Goal: Task Accomplishment & Management: Manage account settings

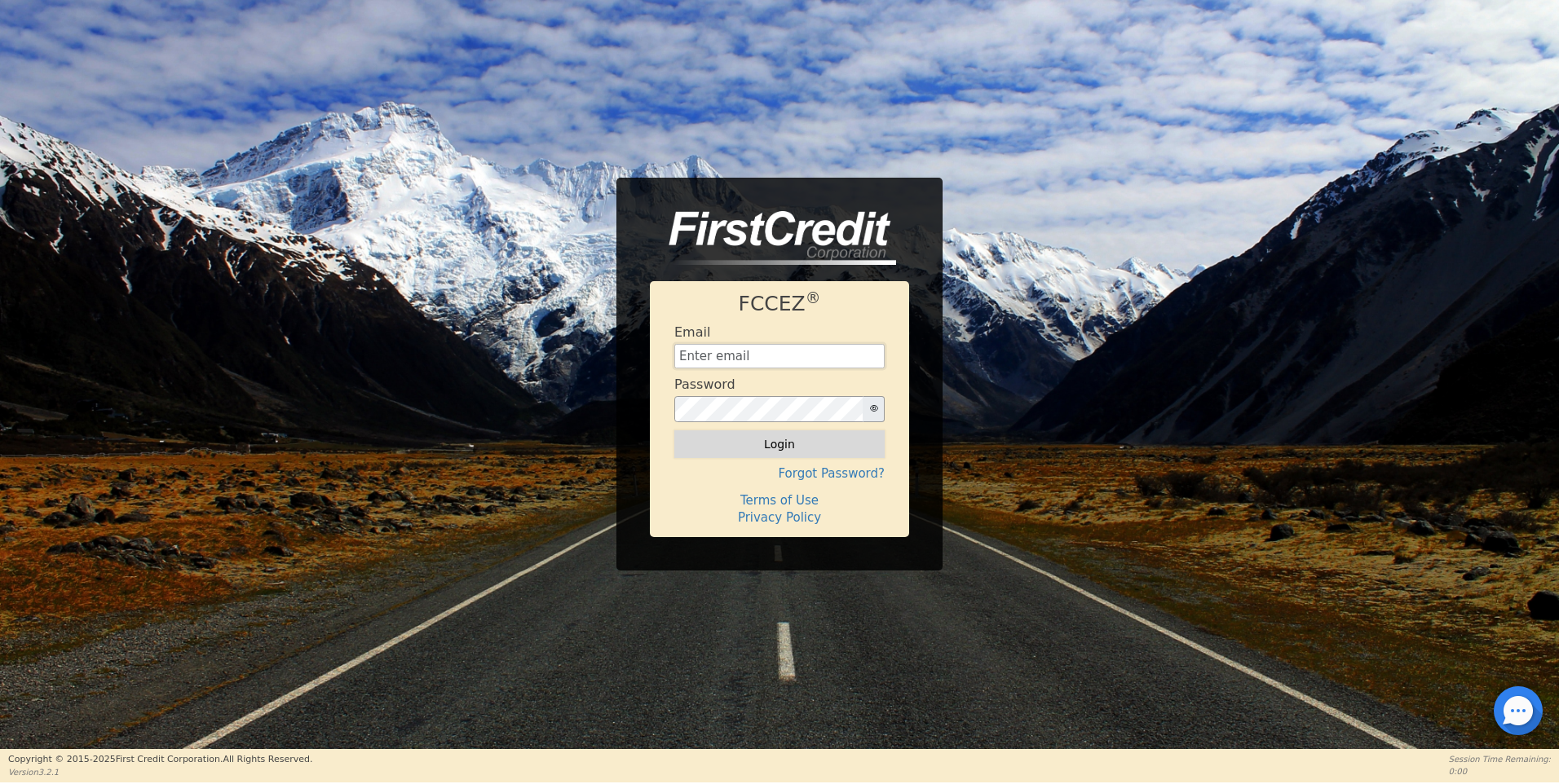
type input "aquaremachtlc@gmail.com"
click at [780, 454] on button "Login" at bounding box center [780, 444] width 210 height 28
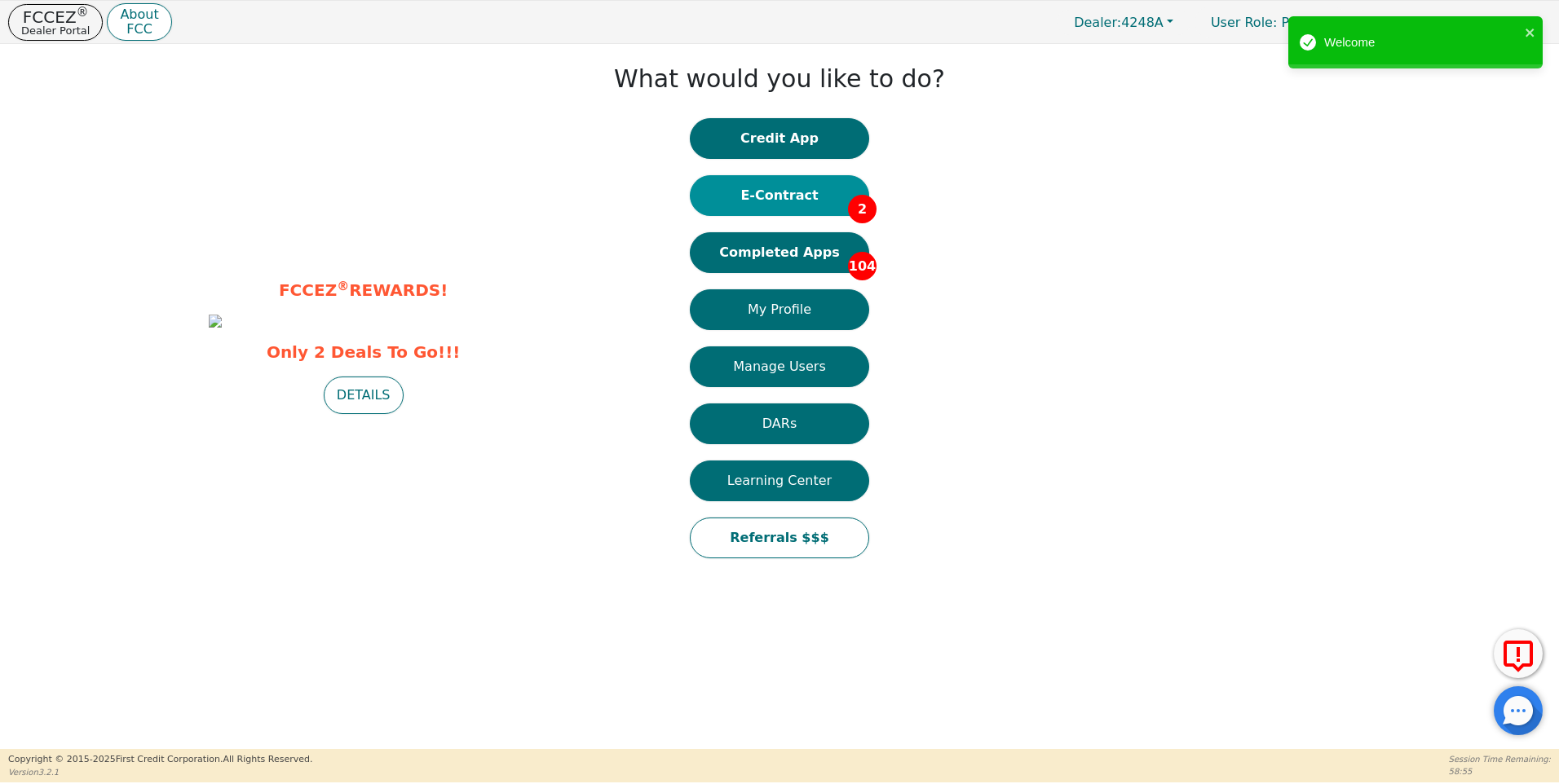
click at [777, 195] on button "E-Contract 2" at bounding box center [779, 195] width 180 height 41
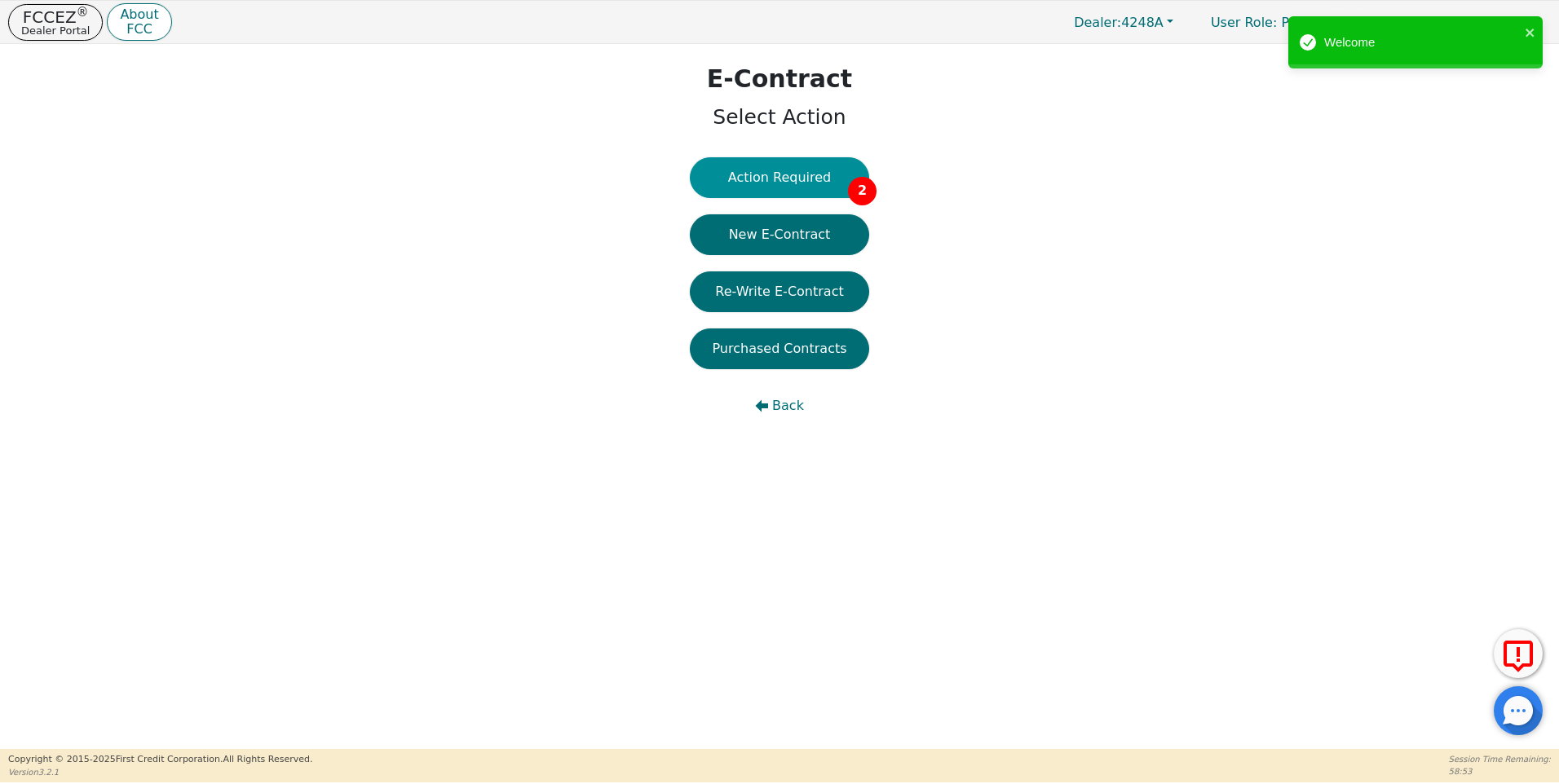
click at [775, 181] on button "Action Required 2" at bounding box center [779, 177] width 180 height 41
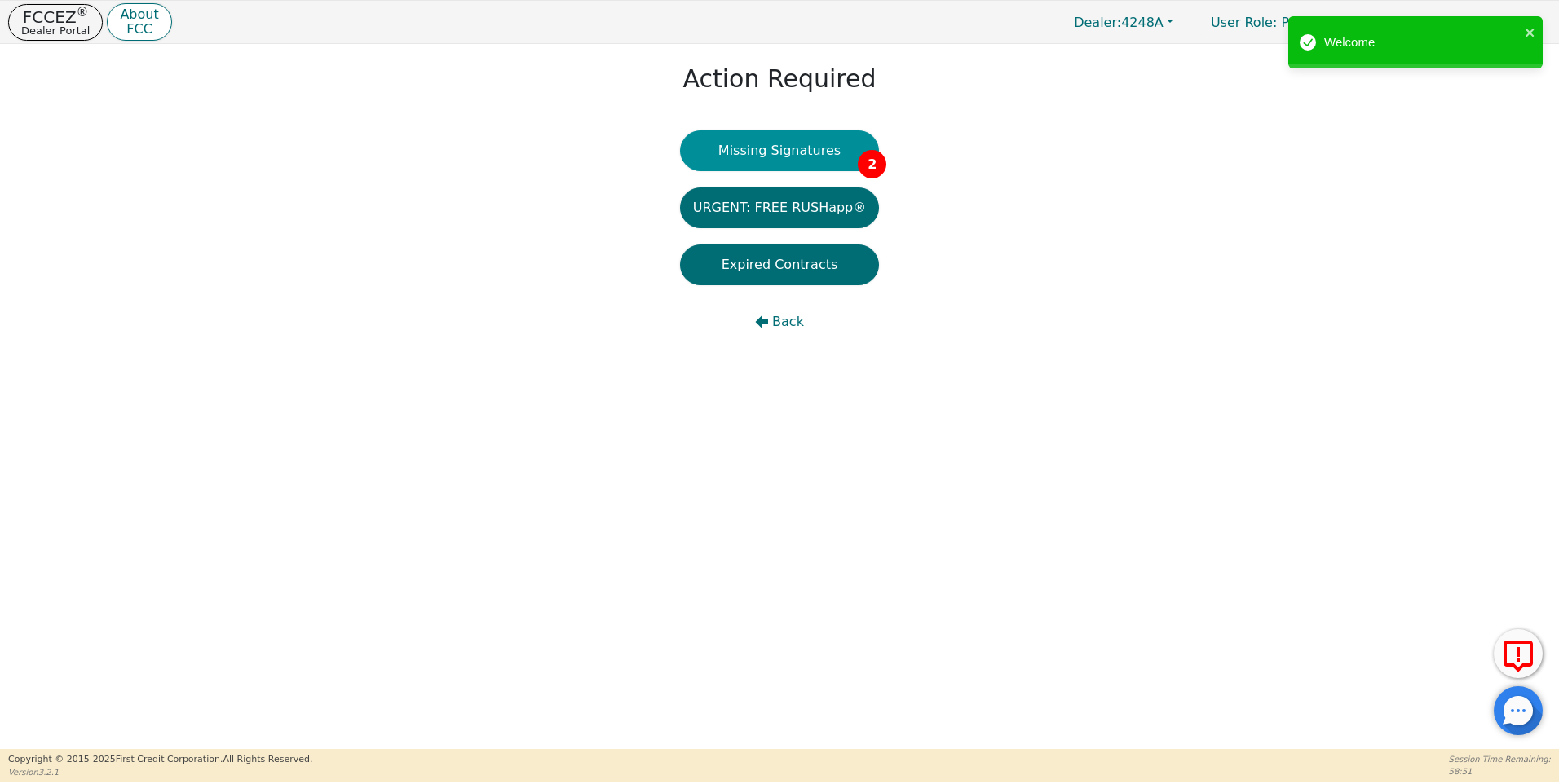
click at [810, 149] on button "Missing Signatures 2" at bounding box center [779, 150] width 200 height 41
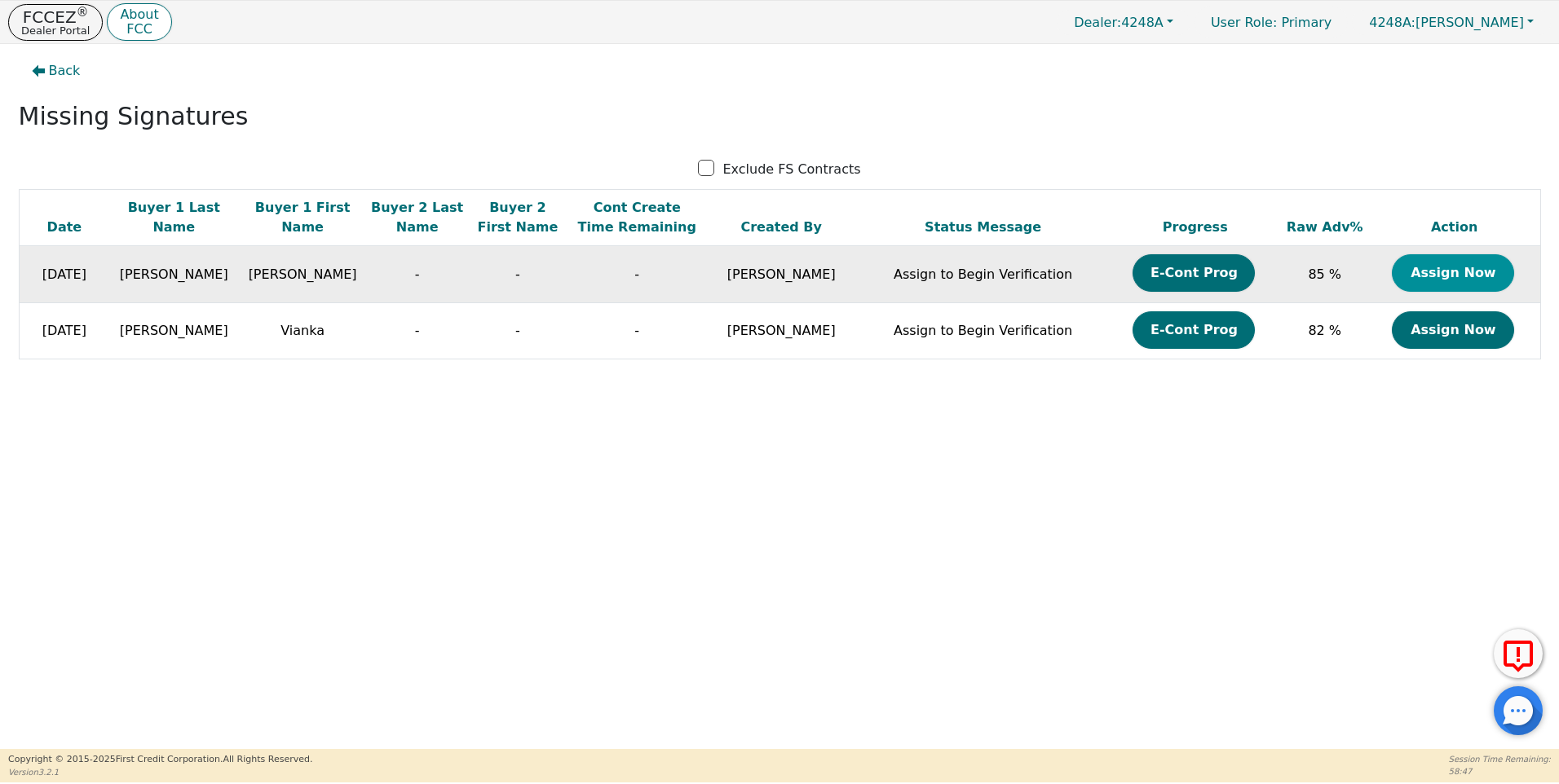
click at [1444, 271] on button "Assign Now" at bounding box center [1453, 273] width 122 height 38
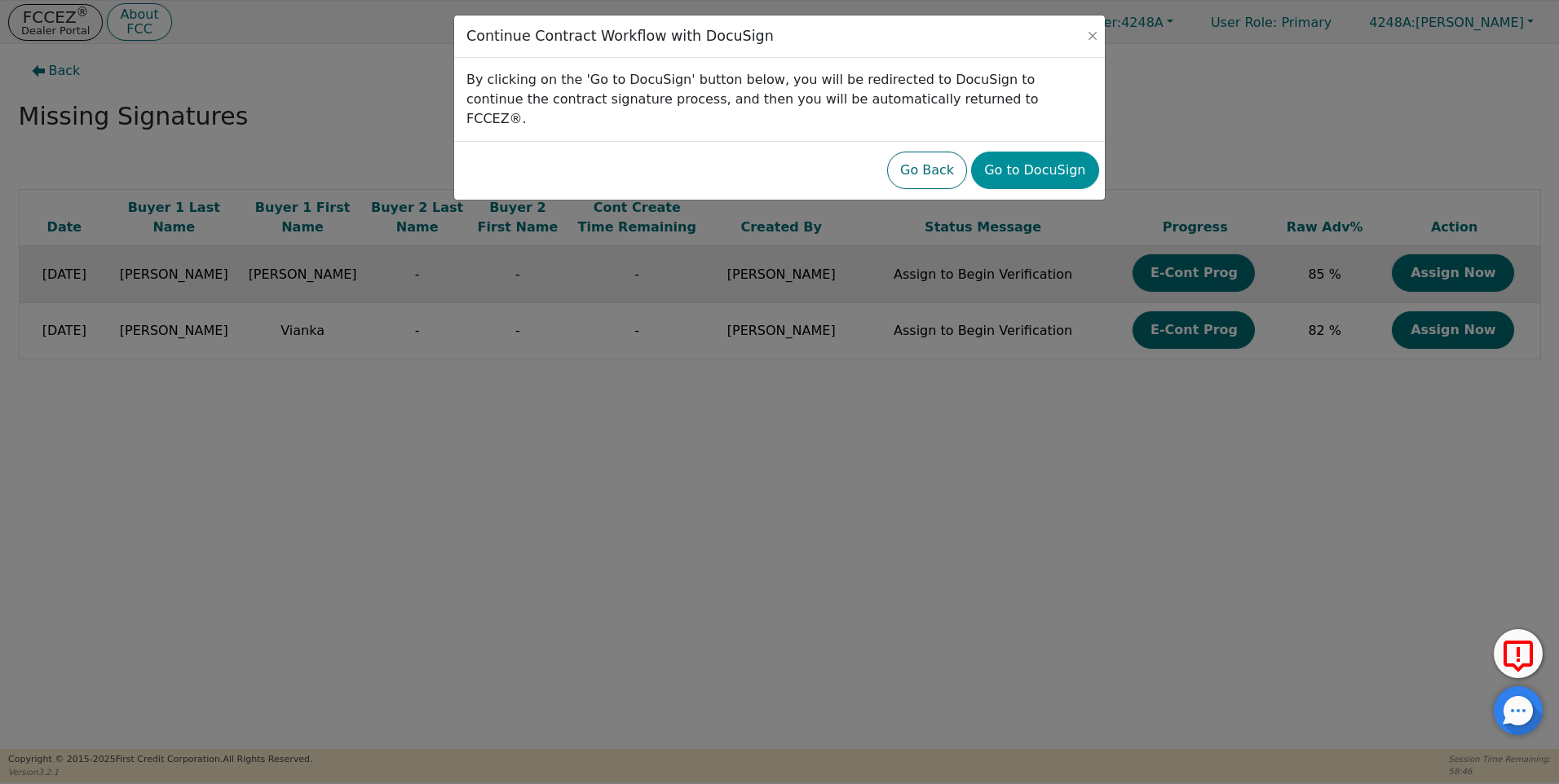
click at [1026, 152] on button "Go to DocuSign" at bounding box center [1035, 170] width 127 height 38
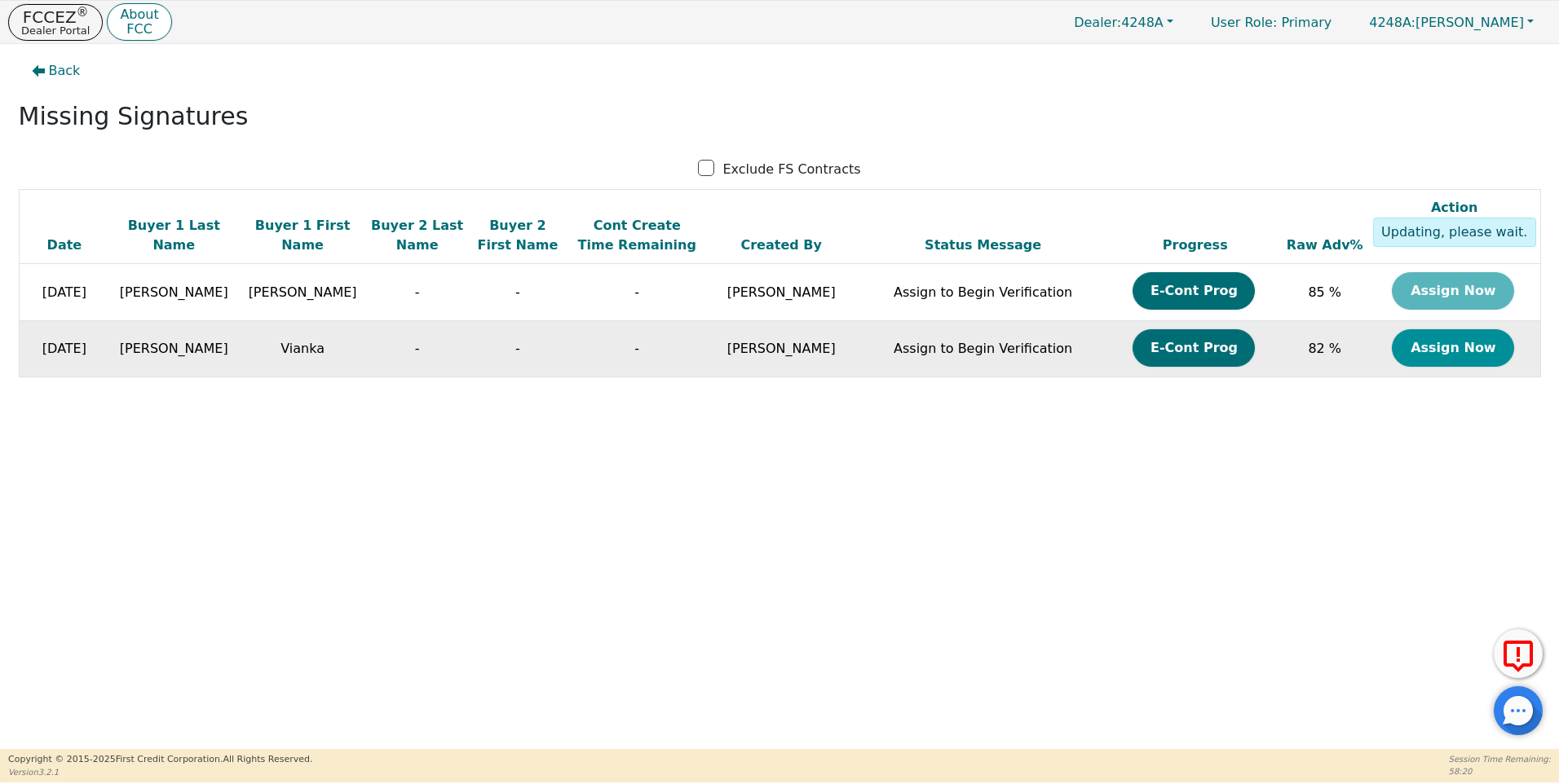
click at [1453, 351] on button "Assign Now" at bounding box center [1453, 348] width 122 height 38
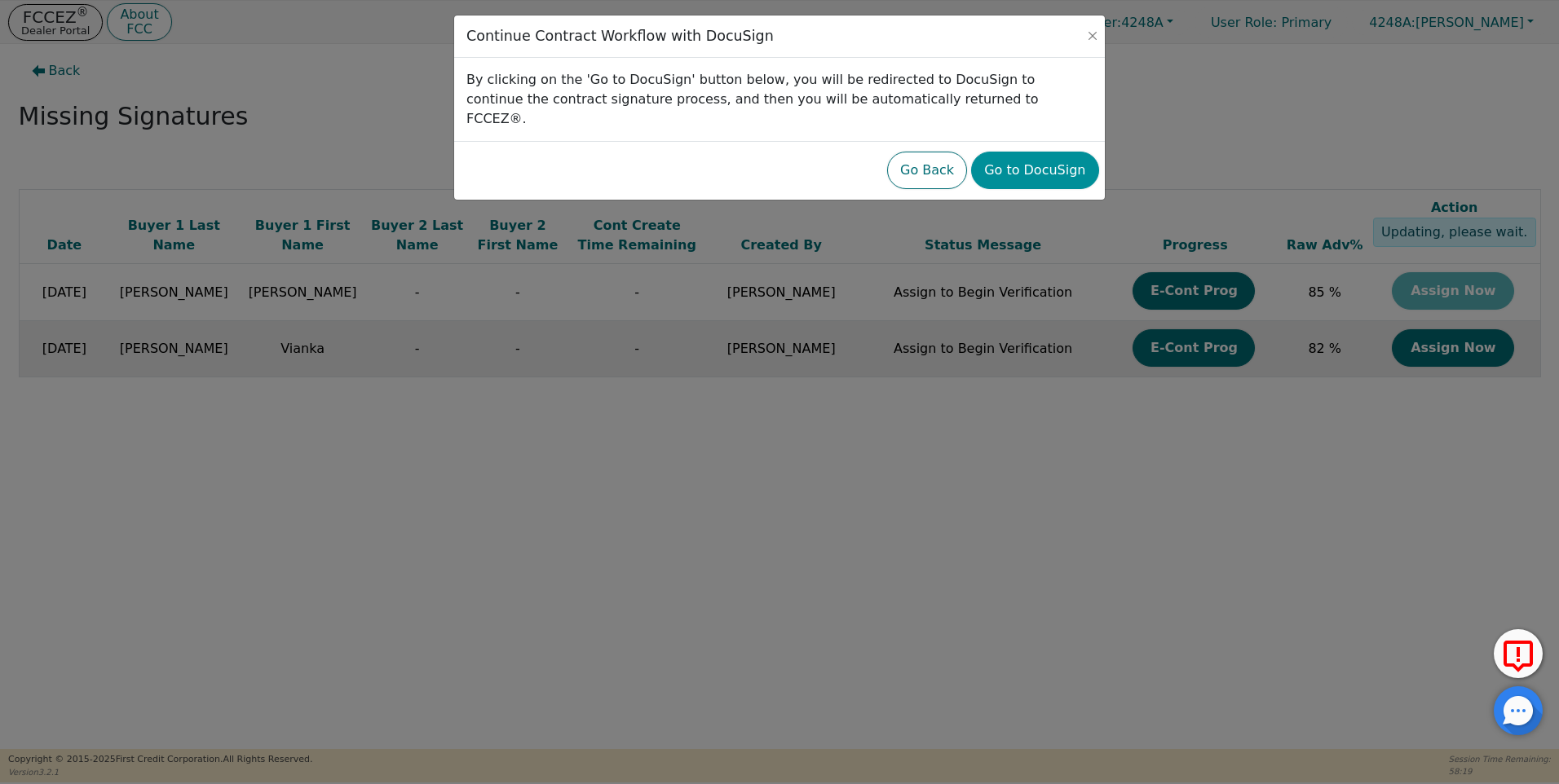
click at [1040, 154] on button "Go to DocuSign" at bounding box center [1035, 170] width 127 height 38
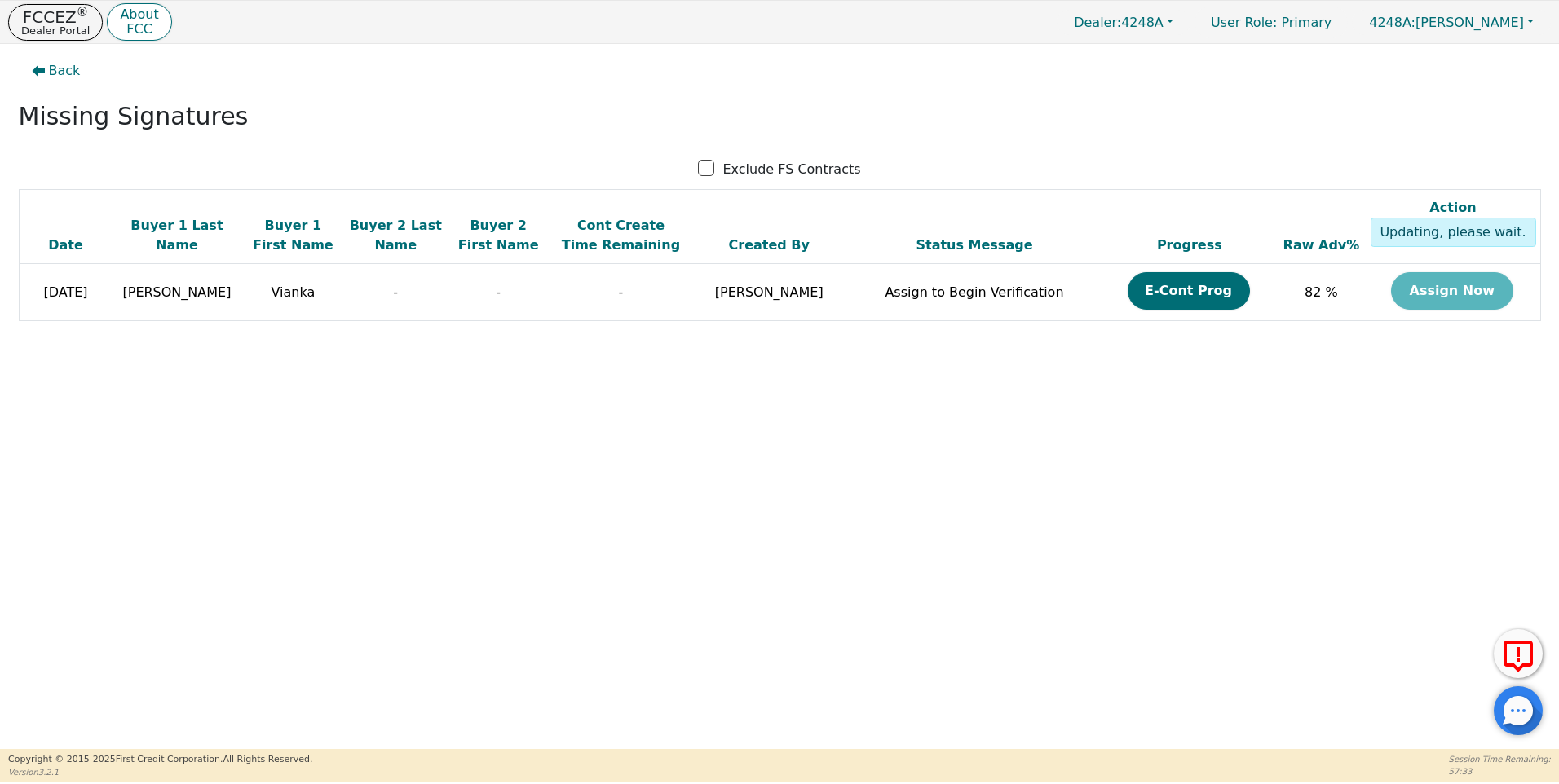
click at [113, 641] on div "Back Missing Signatures Exclude FS Contracts Date Buyer 1 Last Name Buyer 1 Fir…" at bounding box center [779, 397] width 1559 height 706
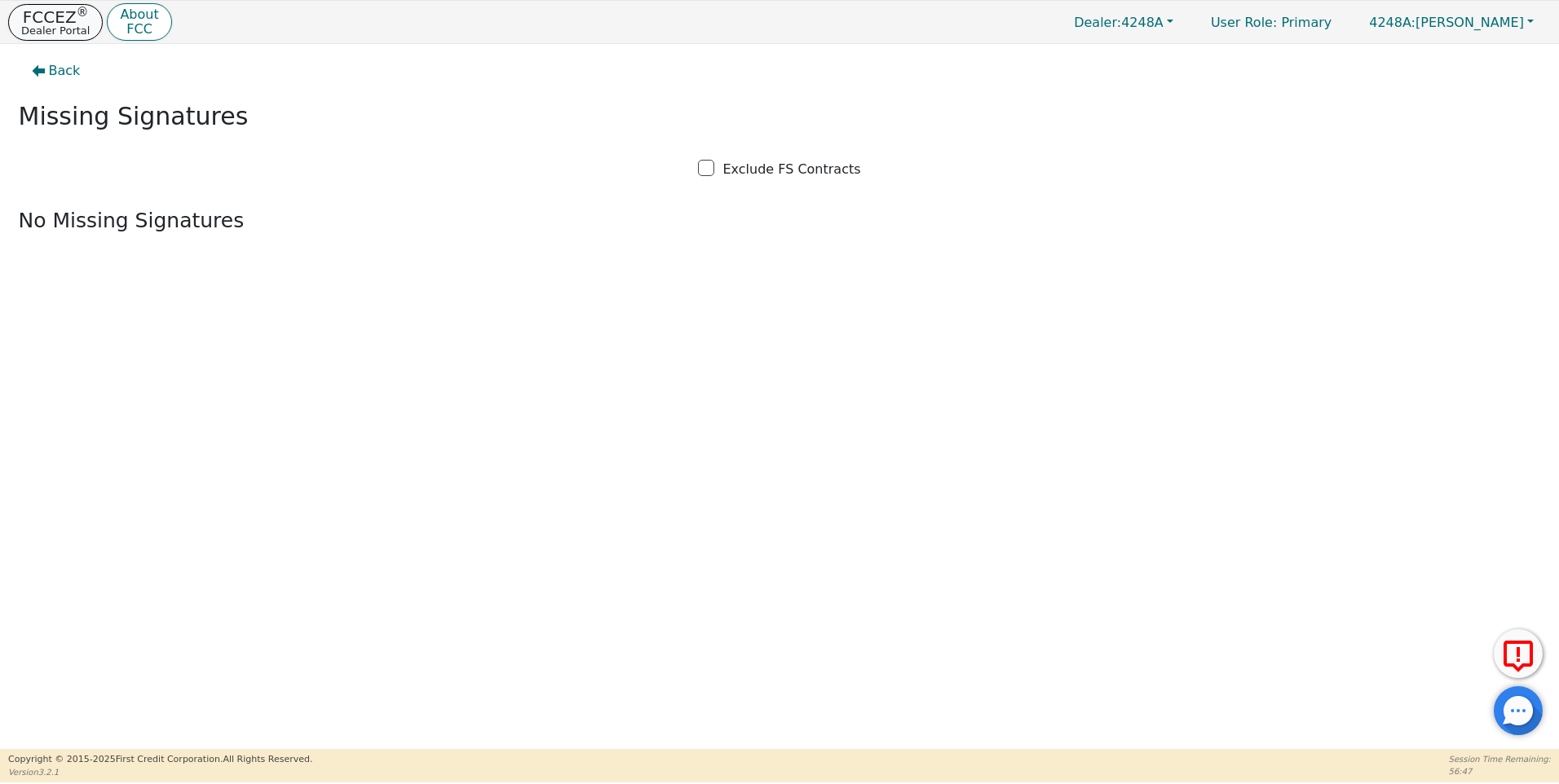
click at [56, 25] on p "Dealer Portal" at bounding box center [55, 30] width 68 height 11
